Goal: Transaction & Acquisition: Download file/media

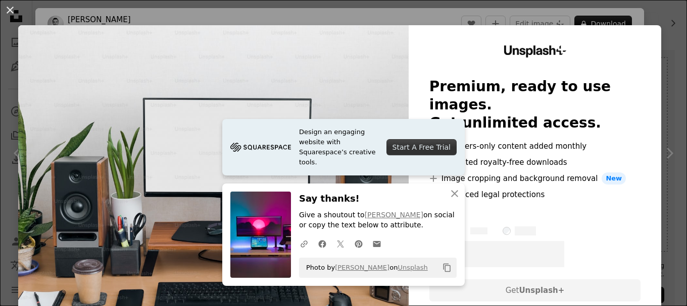
scroll to position [151, 0]
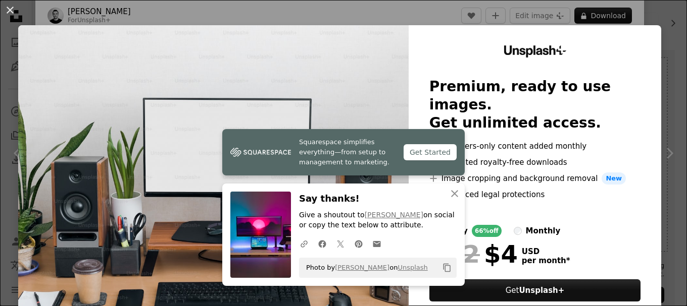
click at [442, 14] on div "An X shape Squarespace simplifies everything—from setup to management to market…" at bounding box center [343, 153] width 687 height 306
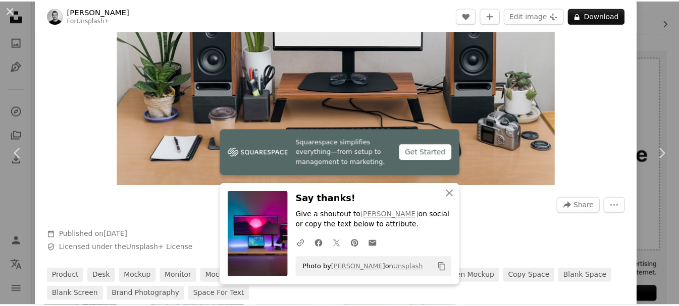
scroll to position [101, 0]
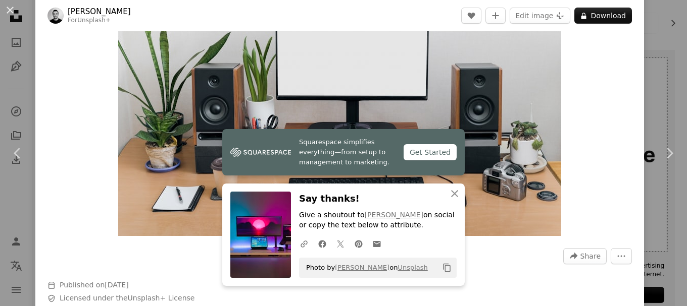
click at [650, 39] on div "An X shape Chevron left Chevron right Squarespace simplifies everything—from se…" at bounding box center [343, 153] width 687 height 306
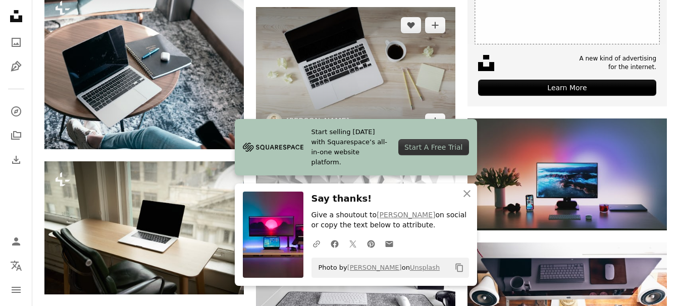
scroll to position [454, 0]
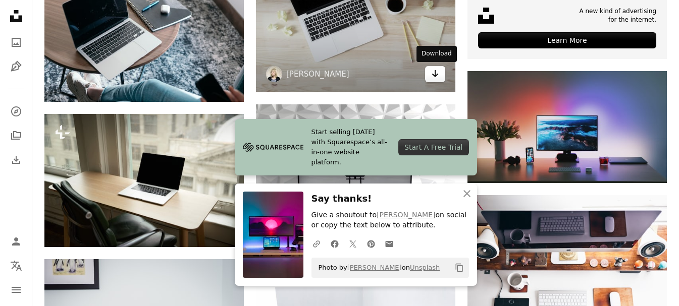
click at [437, 77] on icon "Arrow pointing down" at bounding box center [435, 74] width 8 height 12
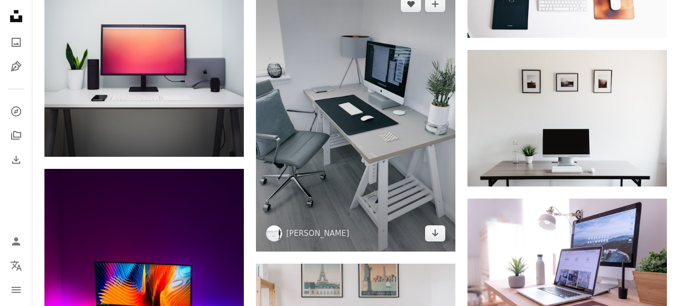
scroll to position [757, 0]
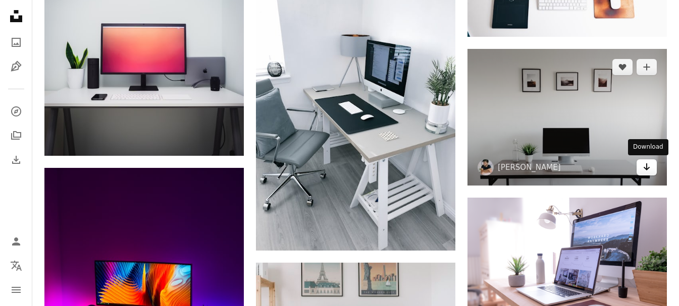
click at [642, 170] on link "Arrow pointing down" at bounding box center [647, 168] width 20 height 16
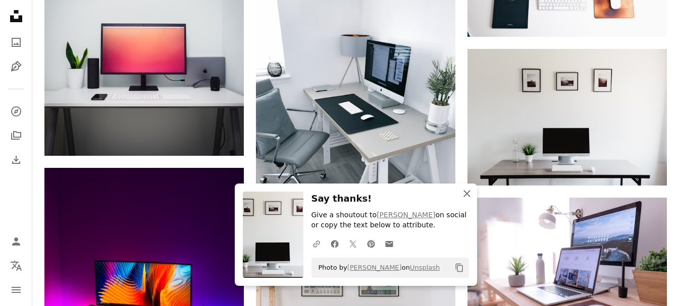
click at [464, 192] on icon "An X shape" at bounding box center [467, 194] width 12 height 12
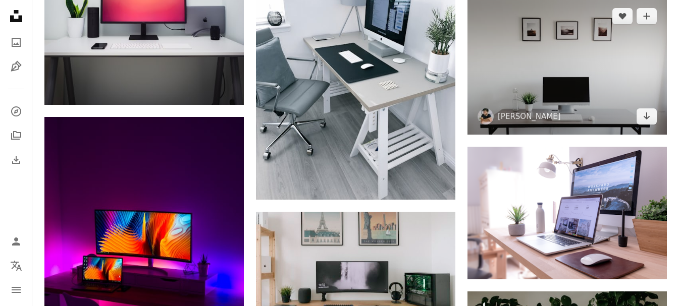
scroll to position [909, 0]
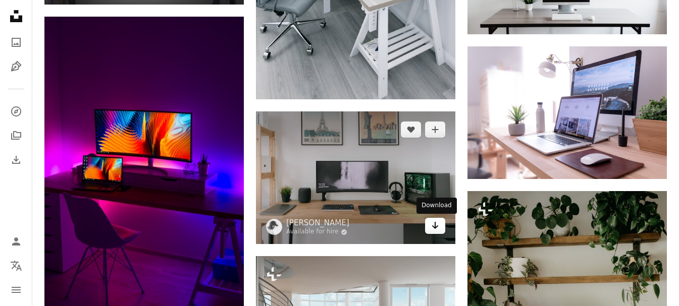
click at [436, 227] on icon "Download" at bounding box center [435, 225] width 7 height 7
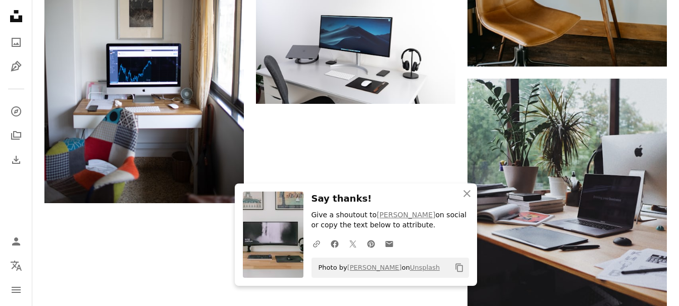
scroll to position [1414, 0]
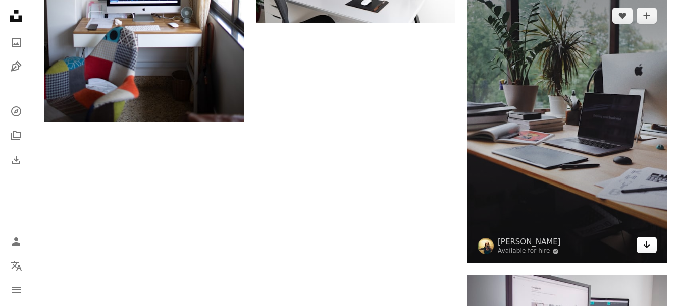
click at [648, 246] on icon "Download" at bounding box center [647, 244] width 7 height 7
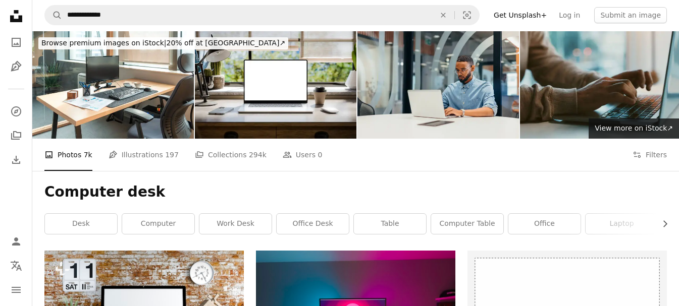
scroll to position [0, 0]
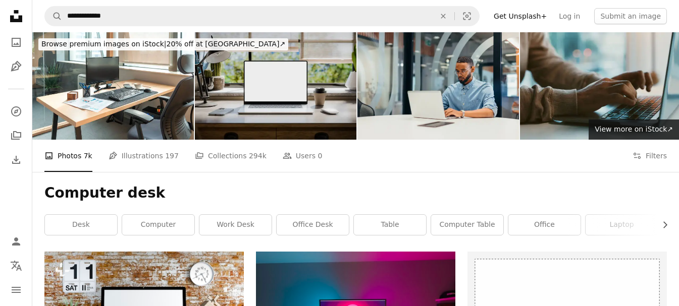
click at [303, 101] on img at bounding box center [276, 86] width 162 height 108
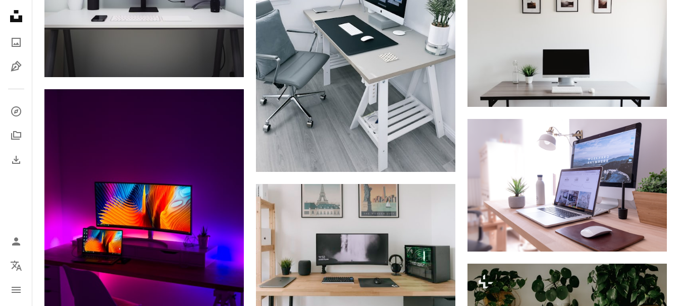
scroll to position [959, 0]
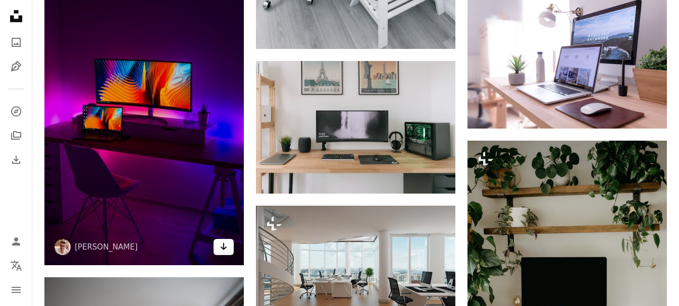
click at [228, 251] on link "Arrow pointing down" at bounding box center [224, 247] width 20 height 16
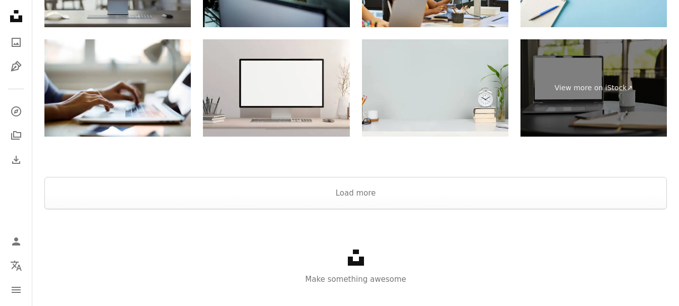
scroll to position [1969, 0]
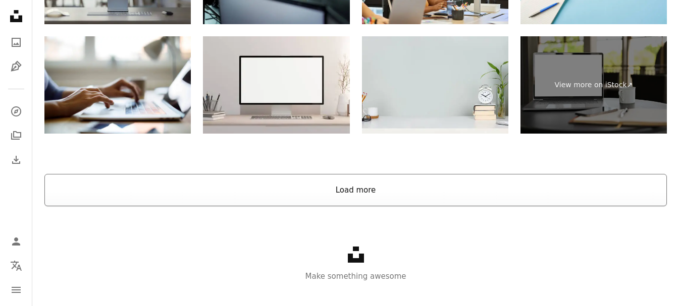
click at [411, 196] on button "Load more" at bounding box center [355, 190] width 623 height 32
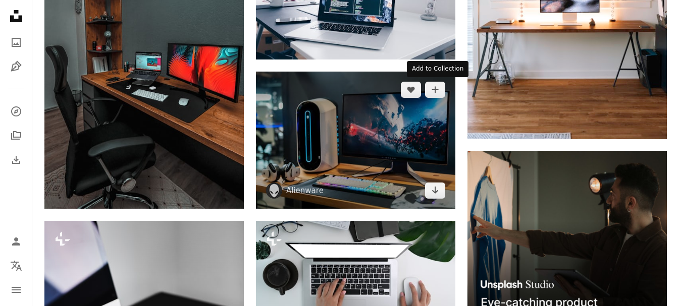
scroll to position [3484, 0]
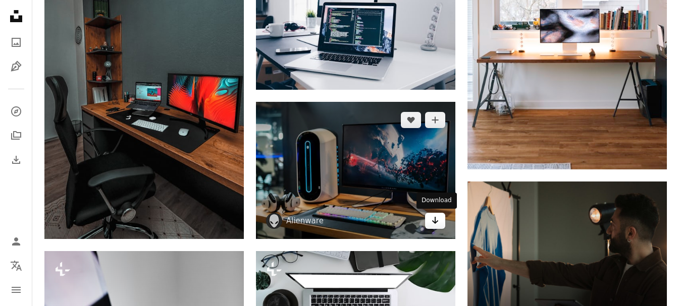
click at [437, 226] on icon "Arrow pointing down" at bounding box center [435, 221] width 8 height 12
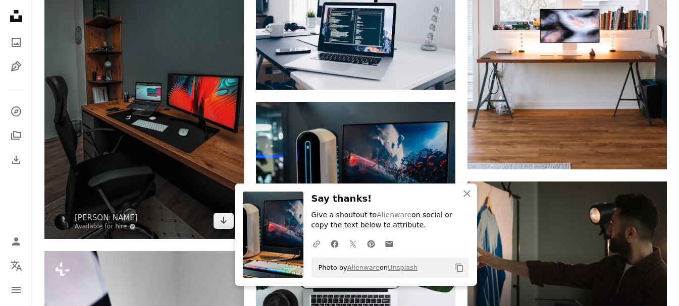
drag, startPoint x: 217, startPoint y: 220, endPoint x: 249, endPoint y: 199, distance: 38.2
click at [217, 221] on link "Arrow pointing down" at bounding box center [224, 221] width 20 height 16
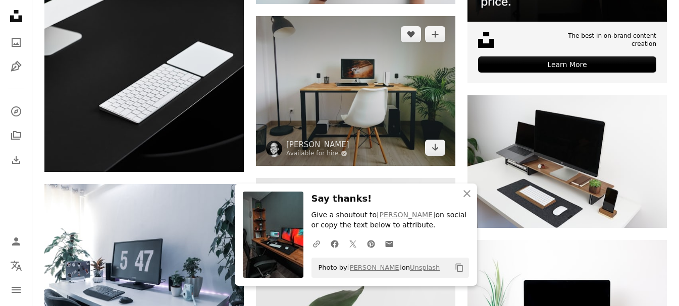
scroll to position [3837, 0]
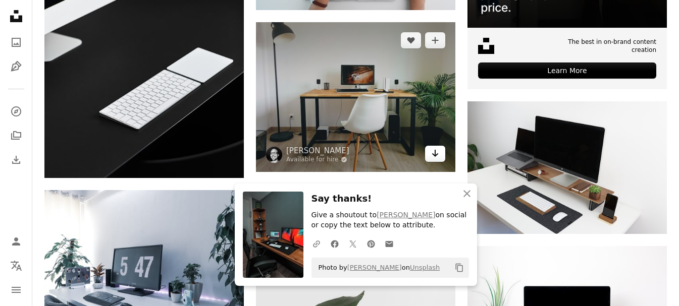
click at [436, 151] on icon "Download" at bounding box center [435, 153] width 7 height 7
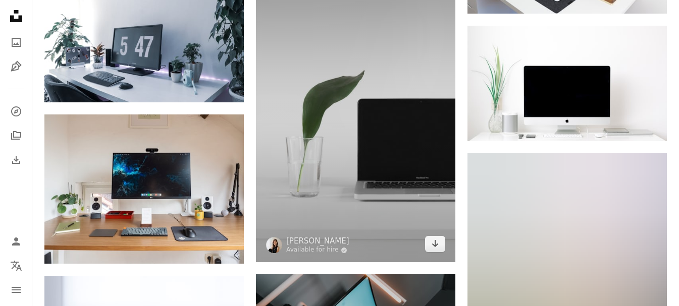
scroll to position [4089, 0]
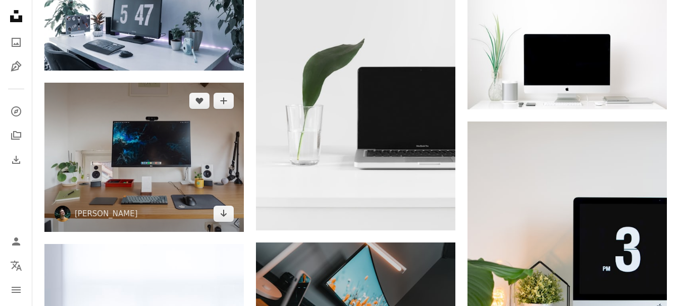
drag, startPoint x: 224, startPoint y: 212, endPoint x: 234, endPoint y: 213, distance: 10.1
click at [224, 212] on icon "Download" at bounding box center [224, 213] width 7 height 7
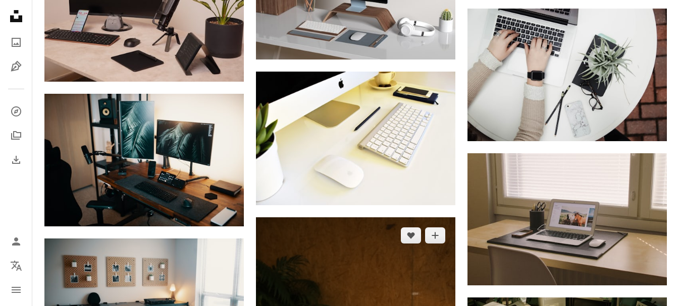
scroll to position [4645, 0]
